Goal: Register for event/course

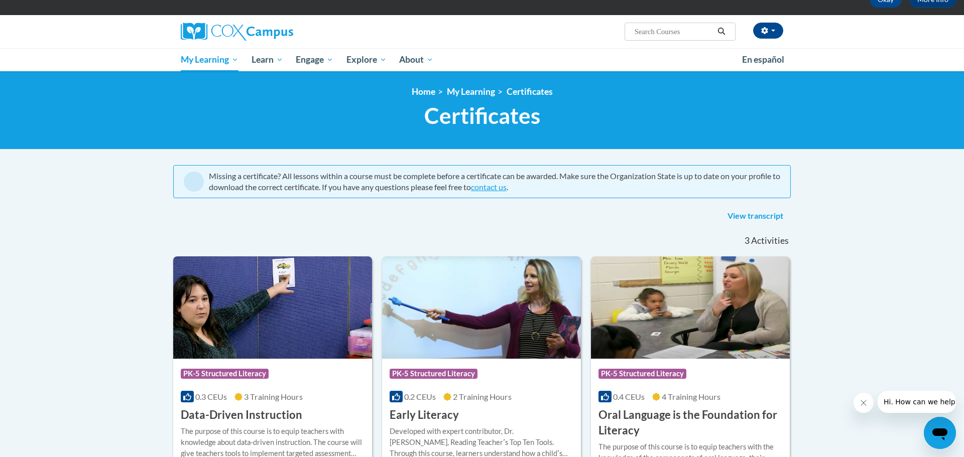
scroll to position [60, 0]
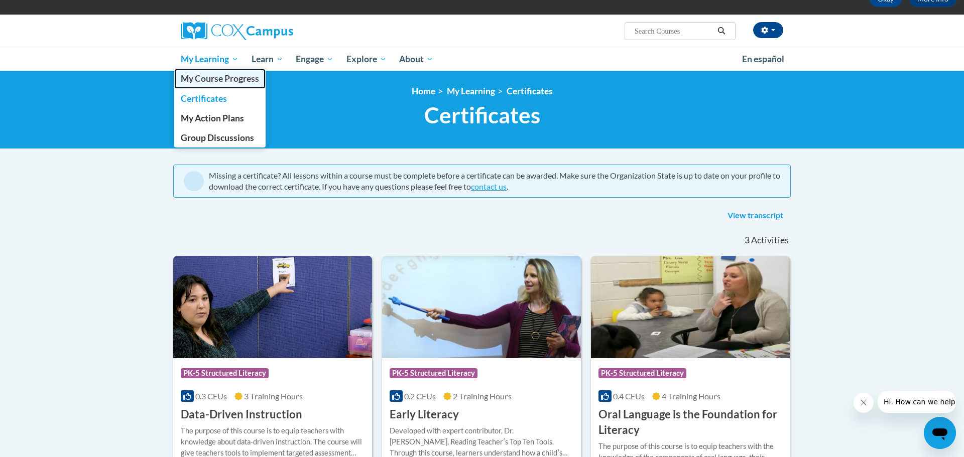
click at [214, 80] on span "My Course Progress" at bounding box center [220, 78] width 78 height 11
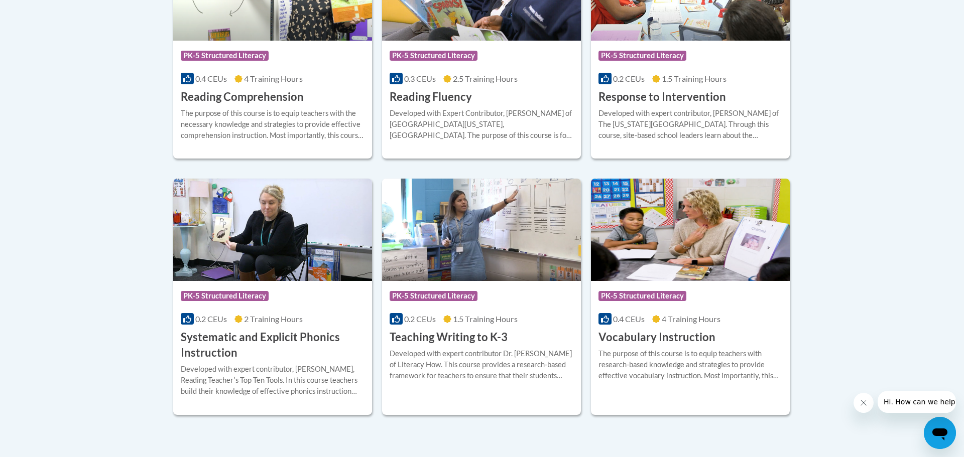
scroll to position [1057, 0]
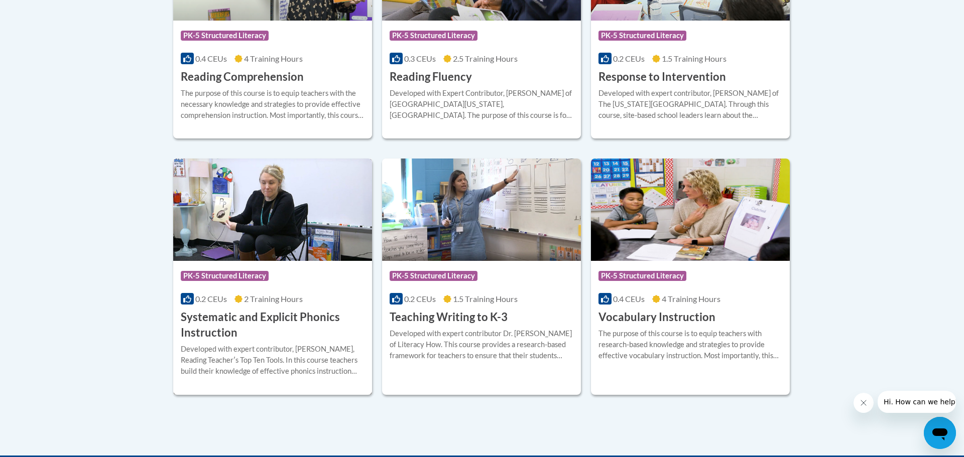
click at [222, 319] on h3 "Systematic and Explicit Phonics Instruction" at bounding box center [273, 325] width 184 height 31
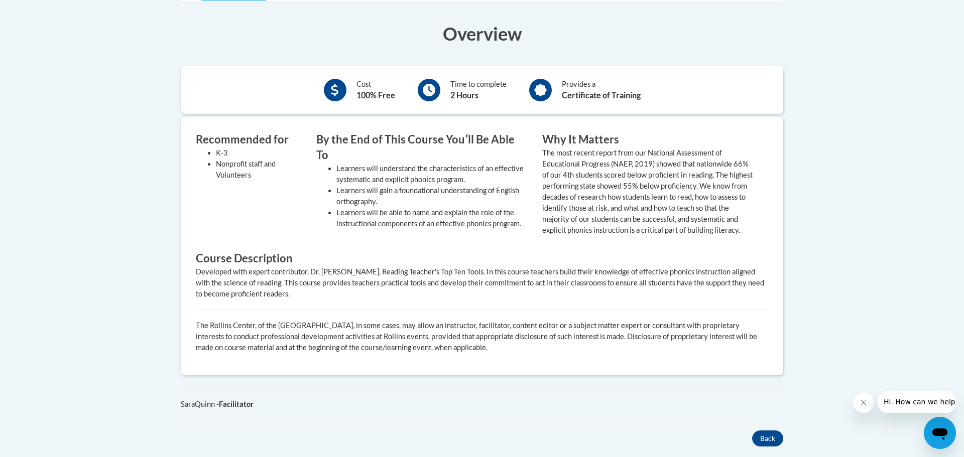
scroll to position [160, 0]
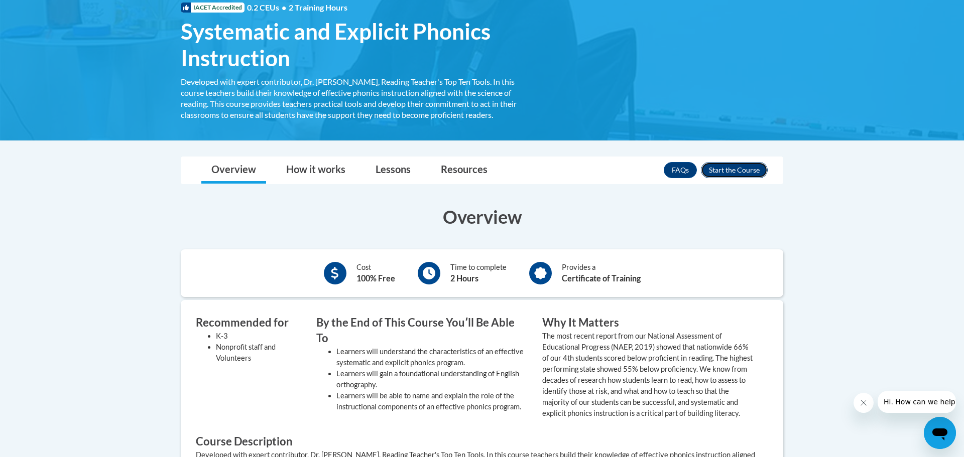
click at [744, 170] on button "Enroll" at bounding box center [734, 170] width 67 height 16
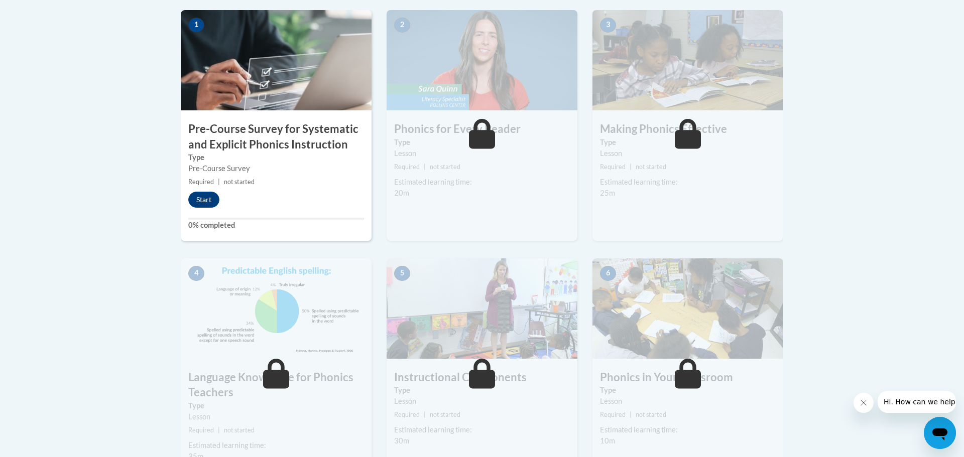
scroll to position [327, 0]
click at [212, 199] on button "Start" at bounding box center [203, 200] width 31 height 16
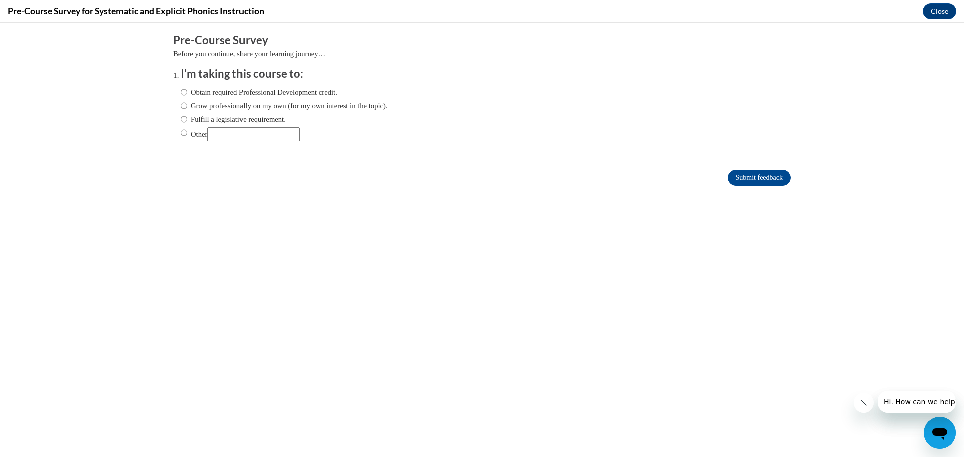
scroll to position [0, 0]
click at [184, 118] on input "Fulfill a legislative requirement." at bounding box center [184, 119] width 7 height 11
radio input "true"
click at [727, 176] on input "Submit feedback" at bounding box center [758, 178] width 63 height 16
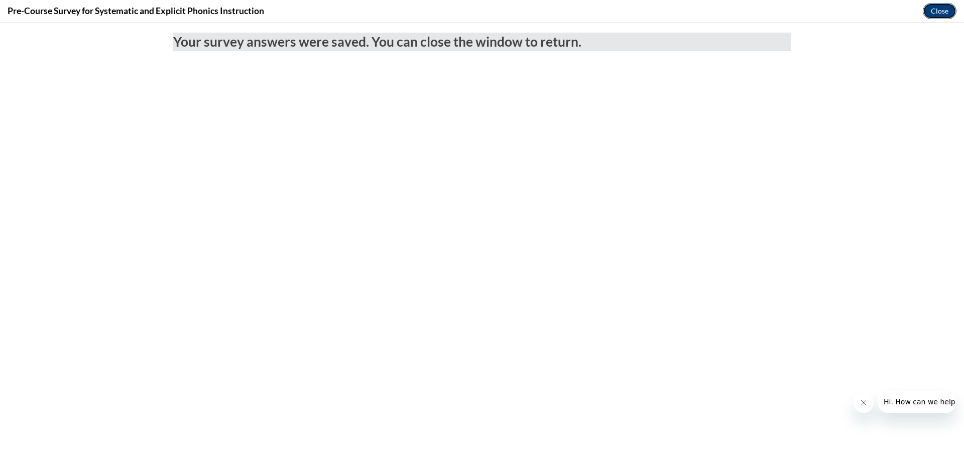
click at [935, 11] on button "Close" at bounding box center [940, 11] width 34 height 16
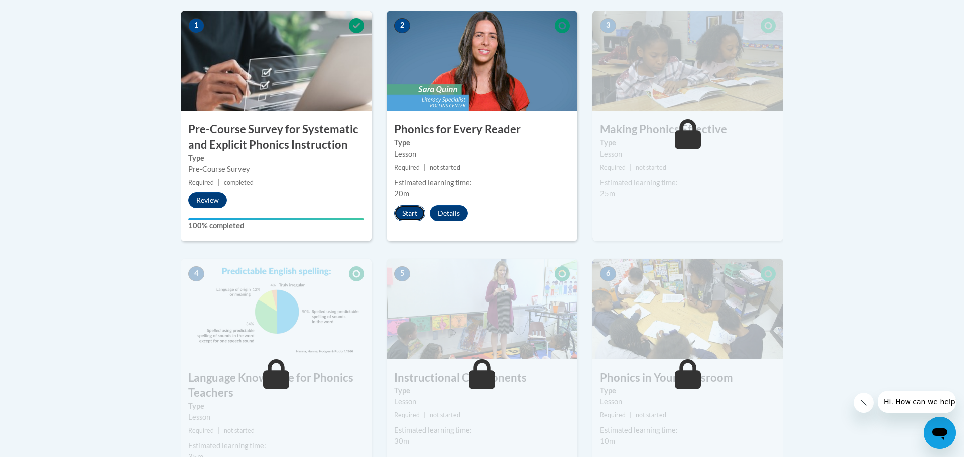
click at [403, 213] on button "Start" at bounding box center [409, 213] width 31 height 16
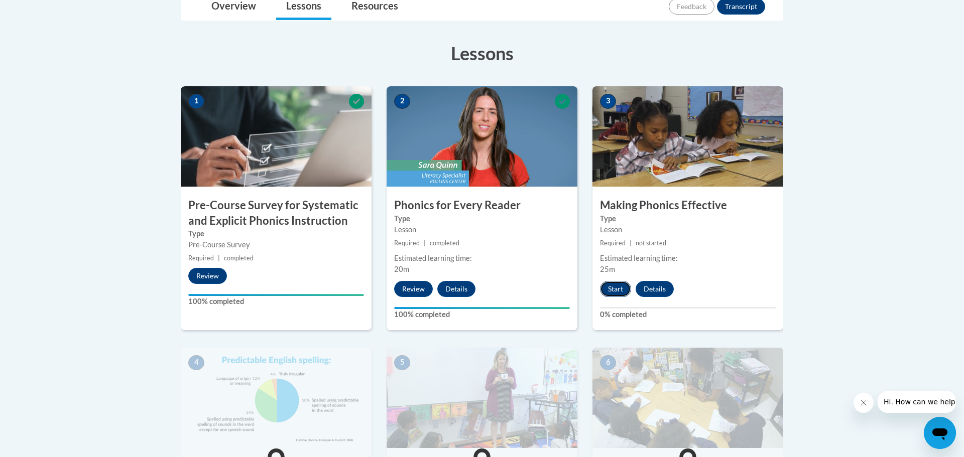
click at [613, 287] on button "Start" at bounding box center [615, 289] width 31 height 16
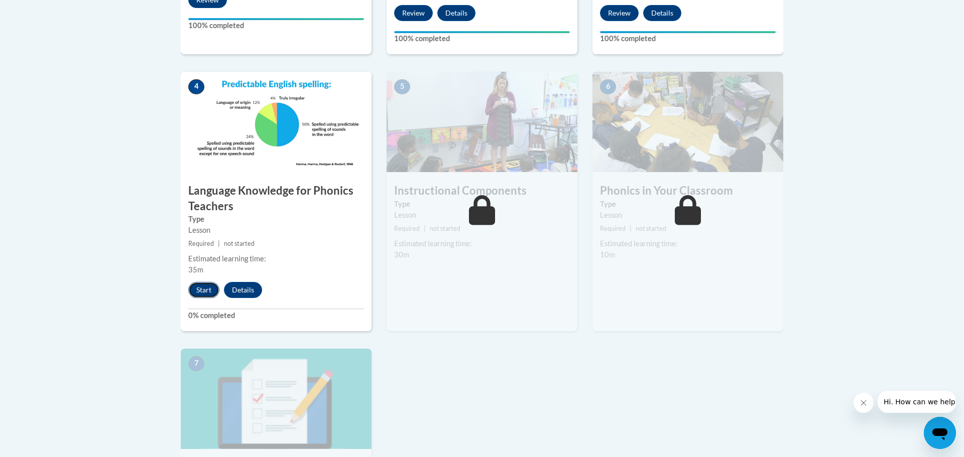
click at [202, 292] on button "Start" at bounding box center [203, 290] width 31 height 16
